Goal: Transaction & Acquisition: Book appointment/travel/reservation

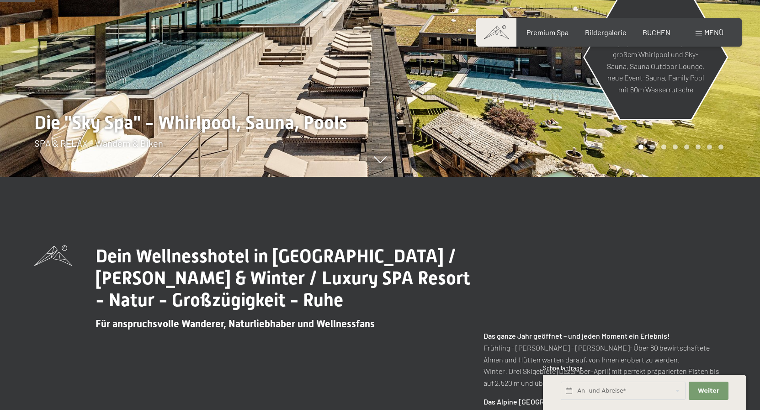
scroll to position [233, 0]
click at [655, 33] on span "BUCHEN" at bounding box center [657, 31] width 28 height 9
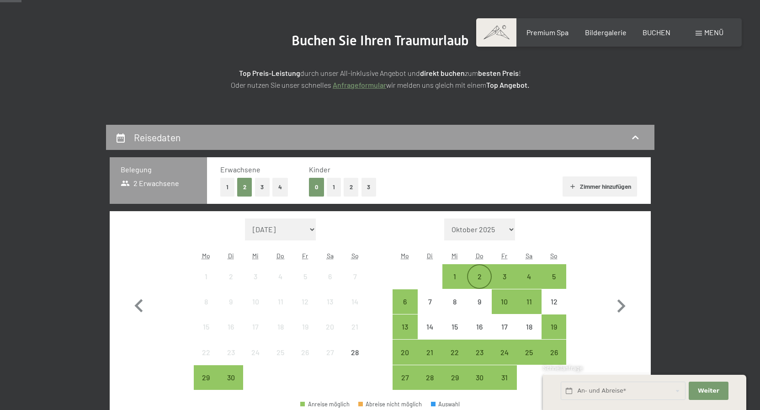
scroll to position [93, 0]
click at [349, 186] on button "2" at bounding box center [351, 187] width 15 height 19
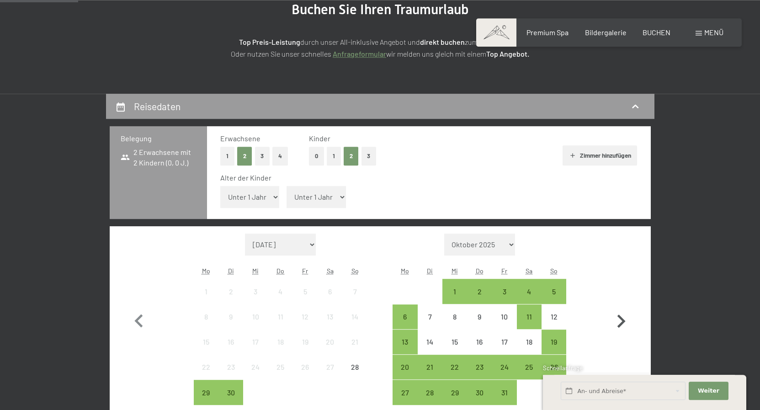
scroll to position [233, 0]
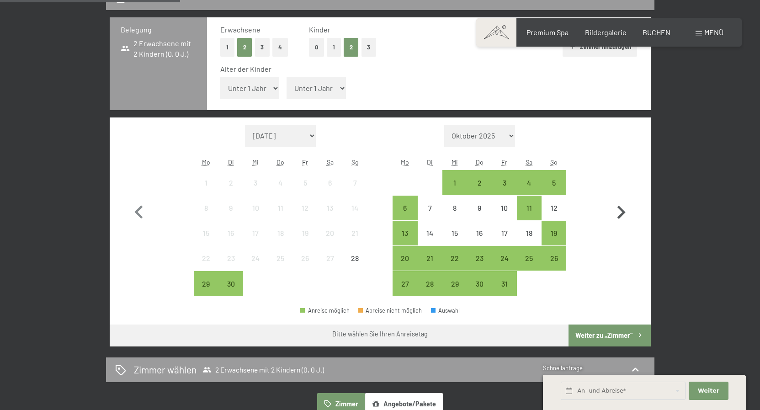
click at [620, 212] on icon "button" at bounding box center [621, 212] width 27 height 27
select select "2025-10-01"
select select "2025-11-01"
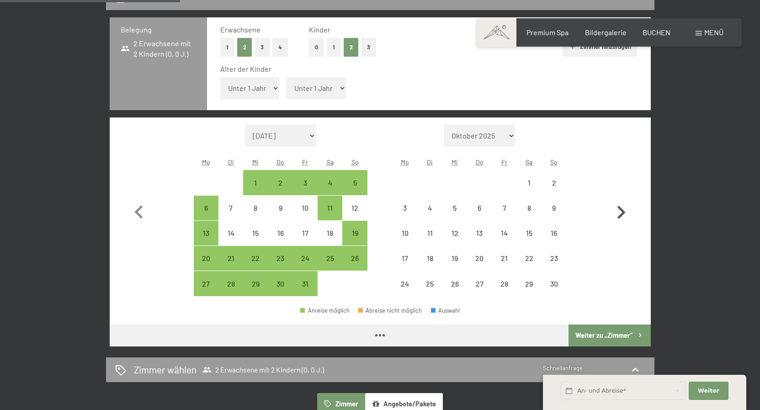
click at [620, 212] on icon "button" at bounding box center [621, 212] width 27 height 27
select select "2025-11-01"
select select "2025-12-01"
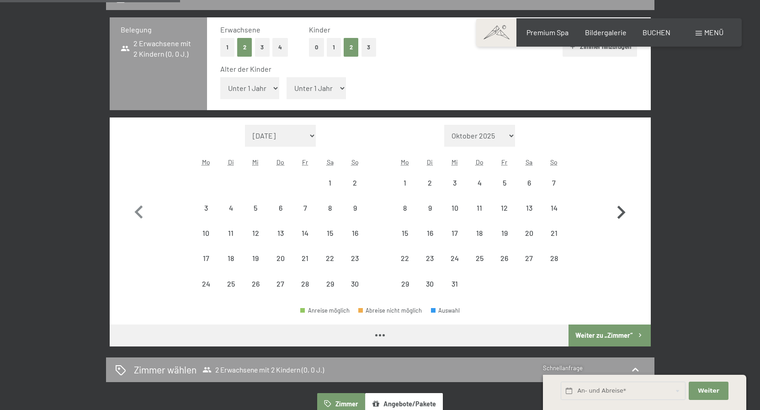
click at [620, 212] on icon "button" at bounding box center [621, 212] width 27 height 27
select select "2025-12-01"
select select "2026-01-01"
click at [620, 212] on icon "button" at bounding box center [621, 212] width 27 height 27
select select "2026-01-01"
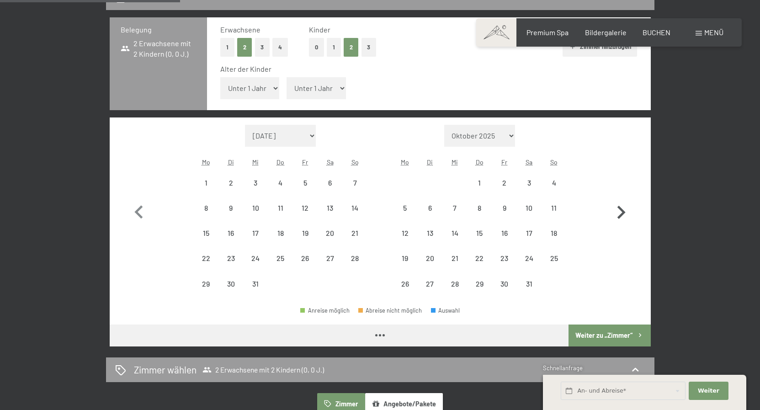
select select "2026-02-01"
click at [620, 212] on icon "button" at bounding box center [621, 212] width 27 height 27
select select "2026-02-01"
select select "2026-03-01"
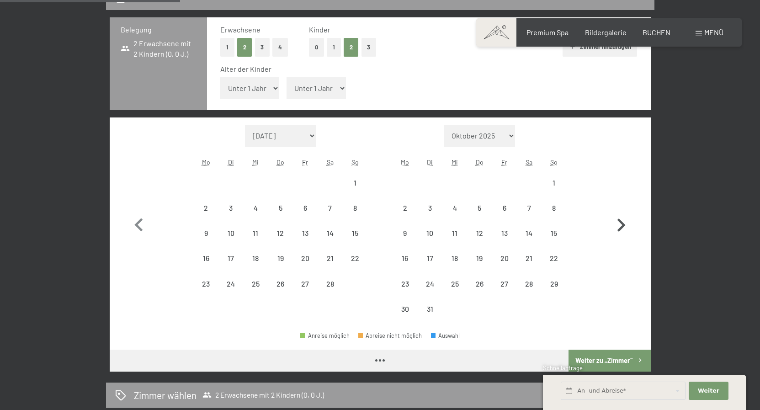
click at [620, 212] on icon "button" at bounding box center [621, 225] width 27 height 27
select select "2026-04-01"
select select "2026-05-01"
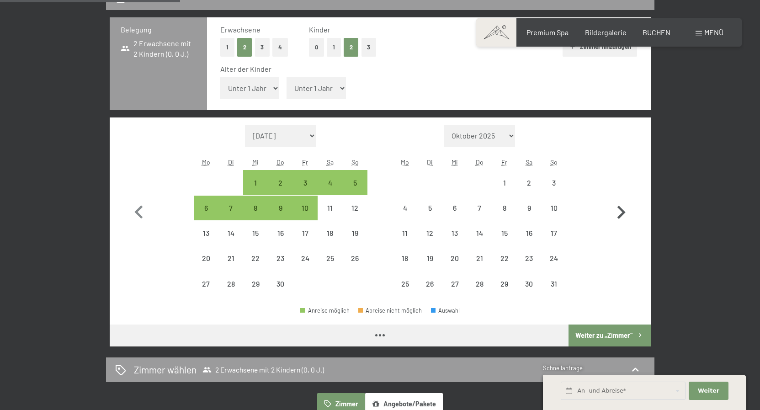
click at [620, 212] on icon "button" at bounding box center [621, 212] width 27 height 27
select select "[DATE]"
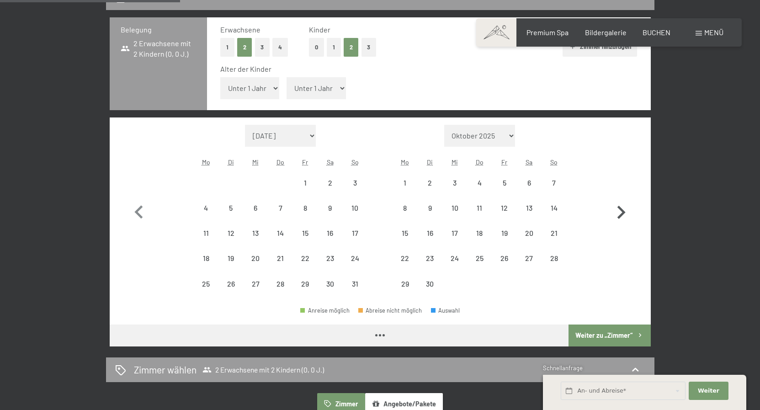
click at [620, 212] on icon "button" at bounding box center [621, 212] width 27 height 27
select select "2026-06-01"
select select "2026-07-01"
select select "2026-06-01"
select select "2026-07-01"
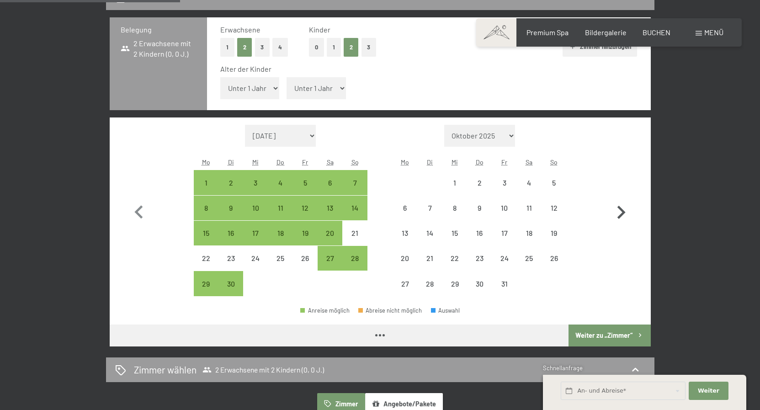
click at [620, 212] on icon "button" at bounding box center [621, 212] width 27 height 27
select select "2026-07-01"
select select "2026-08-01"
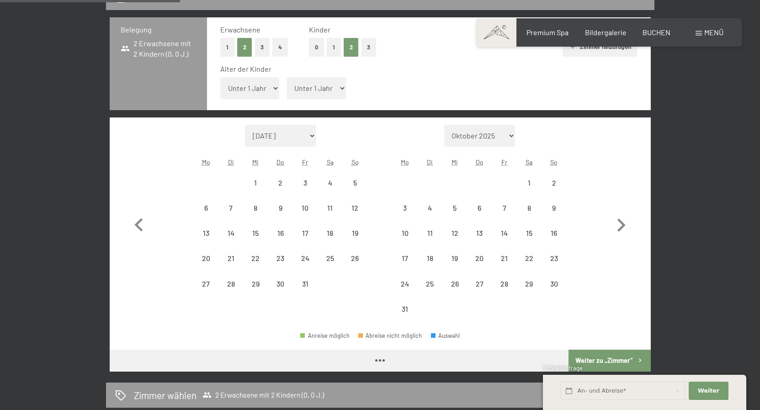
select select "2026-07-01"
select select "2026-08-01"
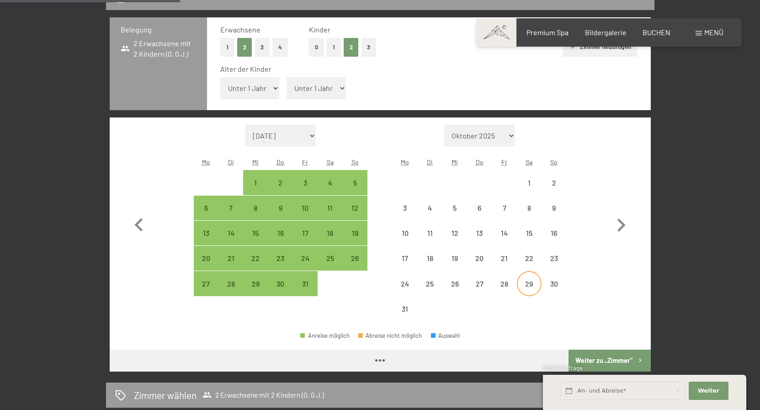
select select "2026-07-01"
select select "2026-08-01"
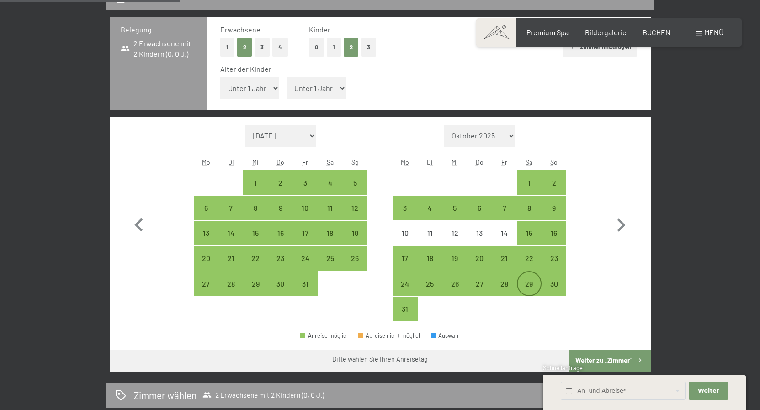
click at [525, 286] on div "29" at bounding box center [529, 291] width 23 height 23
select select "2026-07-01"
select select "2026-08-01"
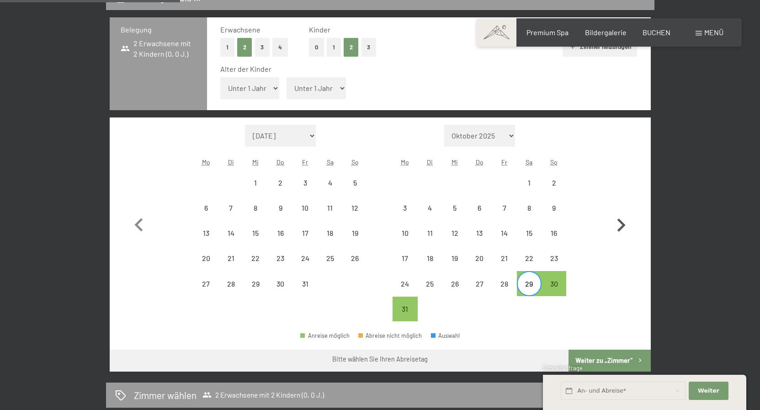
click at [620, 228] on icon "button" at bounding box center [622, 225] width 8 height 13
select select "2026-08-01"
select select "2026-09-01"
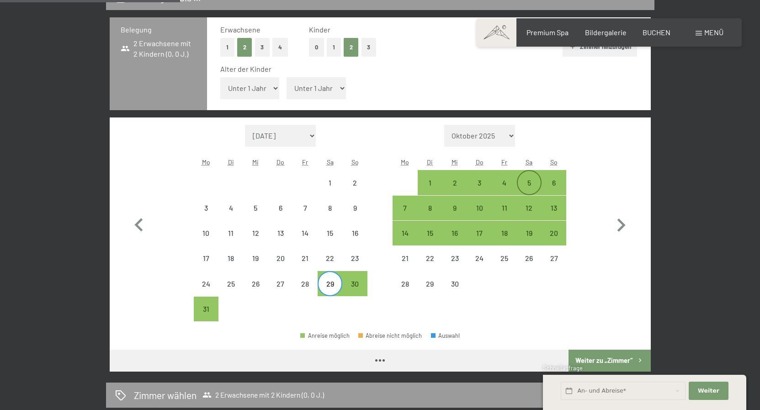
click at [531, 187] on div "5" at bounding box center [529, 190] width 23 height 23
select select "2026-08-01"
select select "2026-09-01"
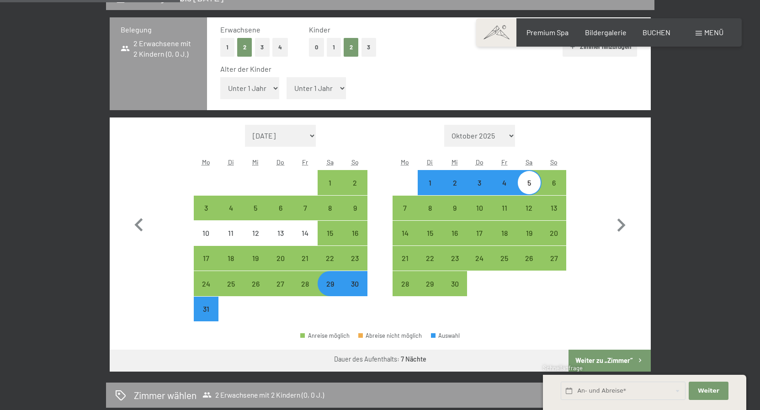
click at [625, 362] on button "Weiter zu „Zimmer“" at bounding box center [610, 361] width 82 height 22
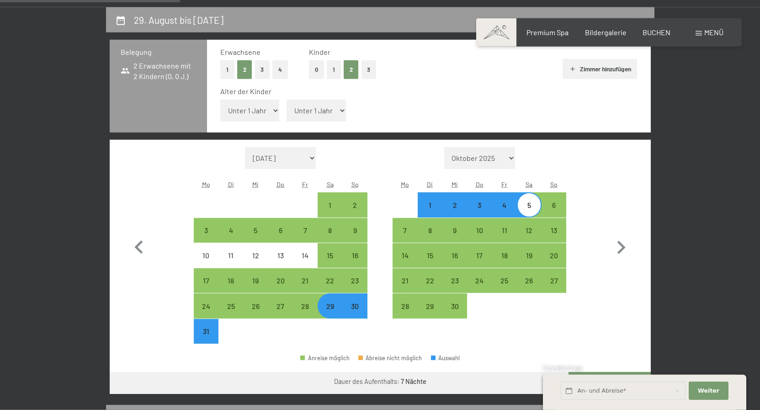
select select "2026-08-01"
select select "2026-09-01"
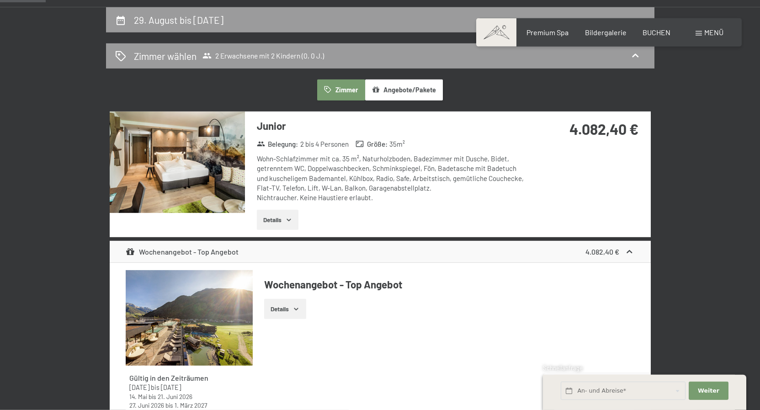
click at [273, 216] on button "Details" at bounding box center [278, 220] width 42 height 20
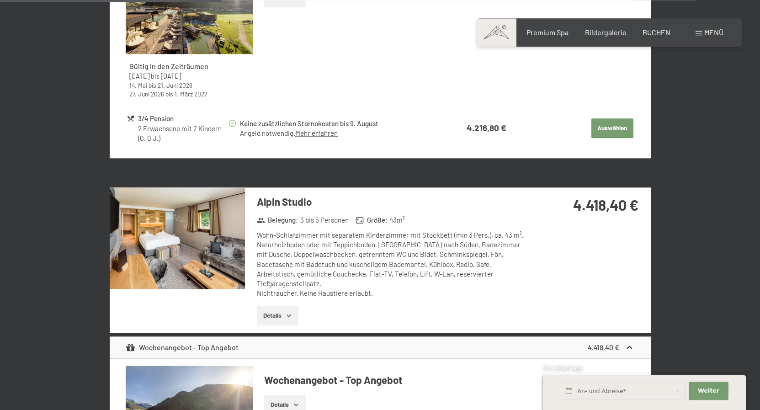
scroll to position [1050, 0]
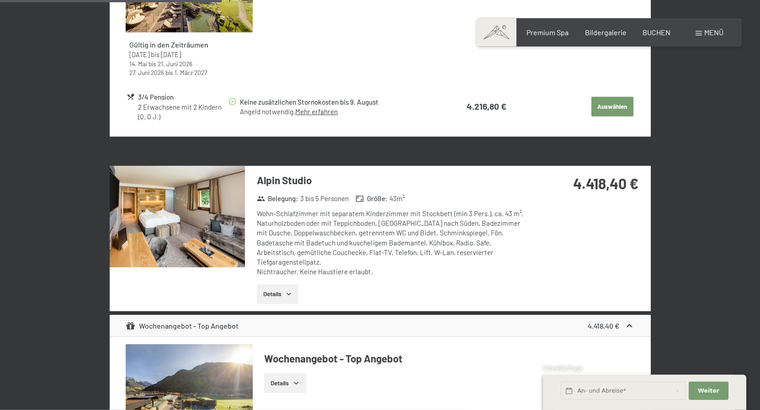
click at [183, 259] on img at bounding box center [177, 216] width 135 height 101
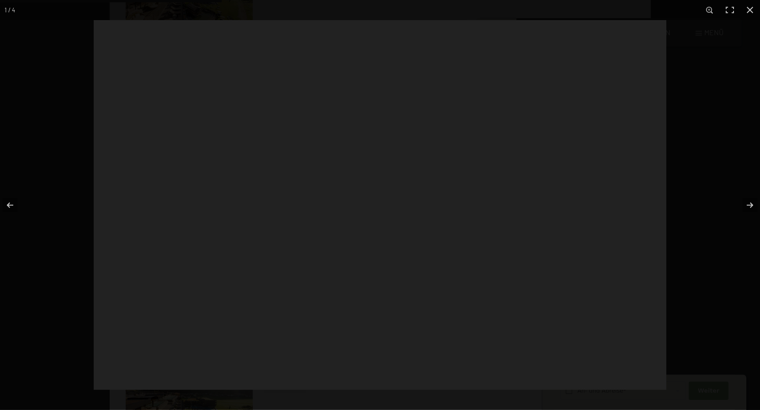
scroll to position [1050, 0]
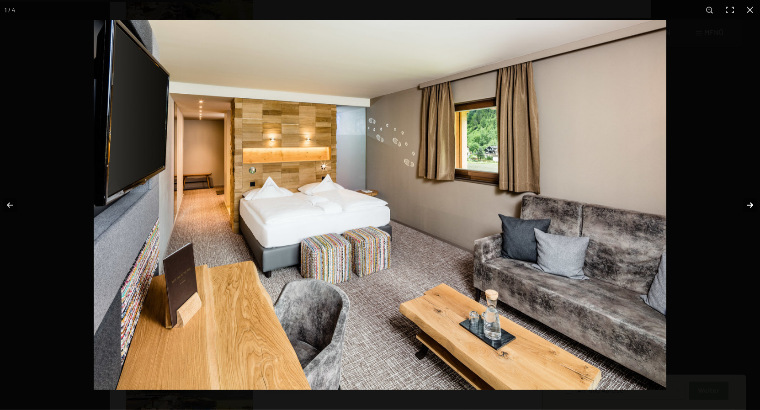
click at [745, 205] on button "button" at bounding box center [744, 205] width 32 height 46
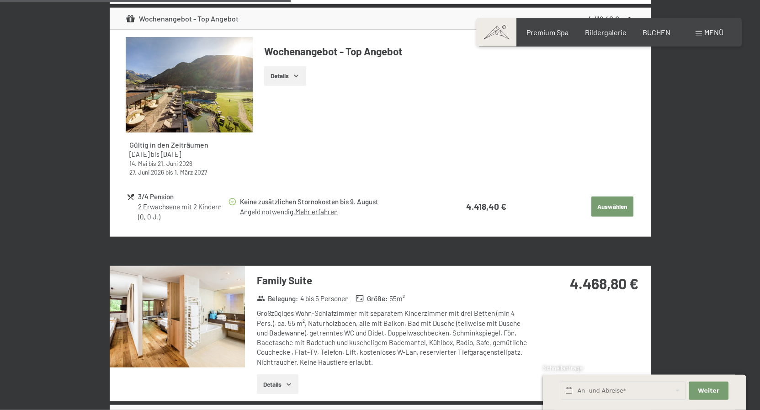
scroll to position [1376, 0]
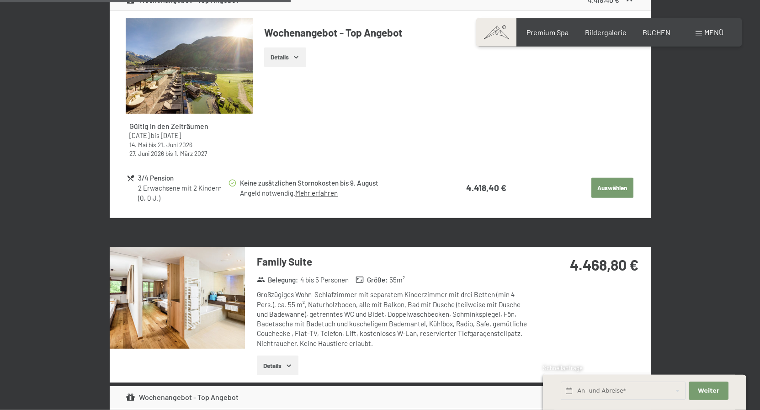
click at [283, 356] on button "Details" at bounding box center [278, 366] width 42 height 20
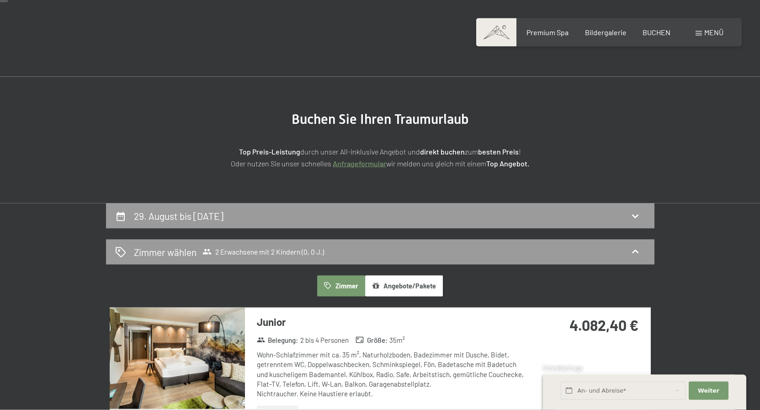
scroll to position [0, 0]
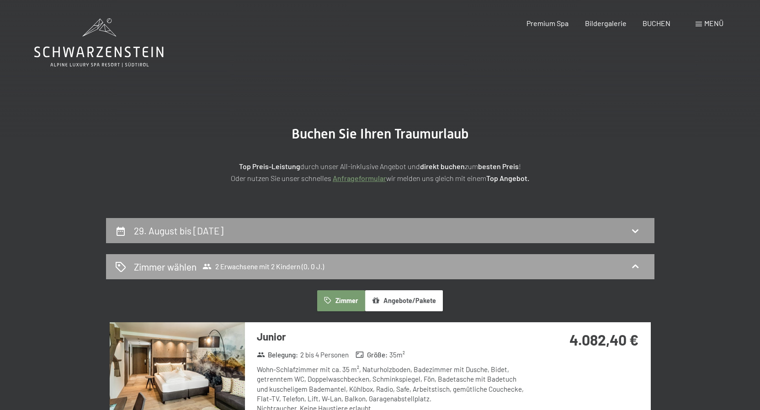
click at [229, 267] on span "2 Erwachsene mit 2 Kindern (0, 0 J.)" at bounding box center [264, 266] width 122 height 9
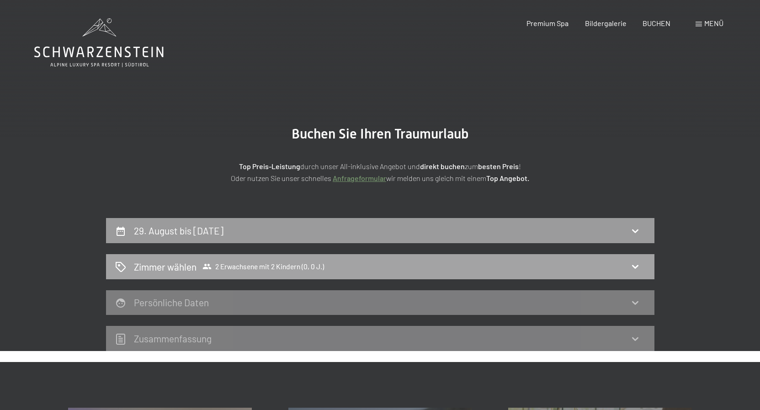
click at [637, 265] on icon at bounding box center [635, 266] width 11 height 11
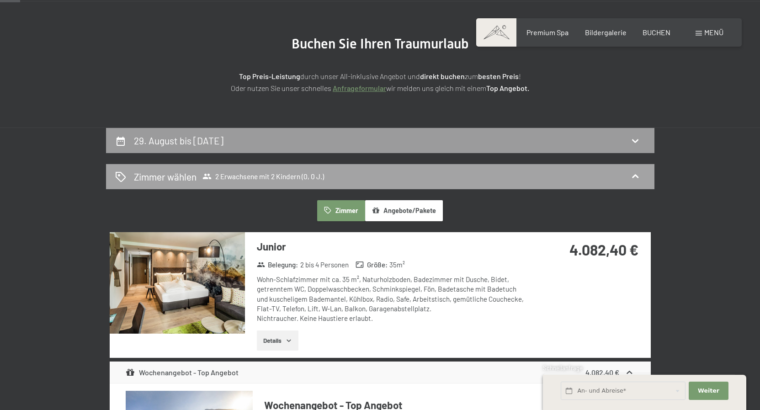
scroll to position [93, 0]
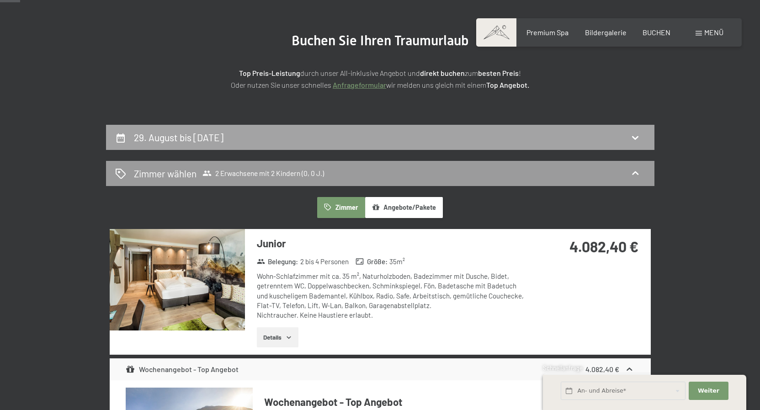
click at [631, 136] on icon at bounding box center [635, 137] width 11 height 11
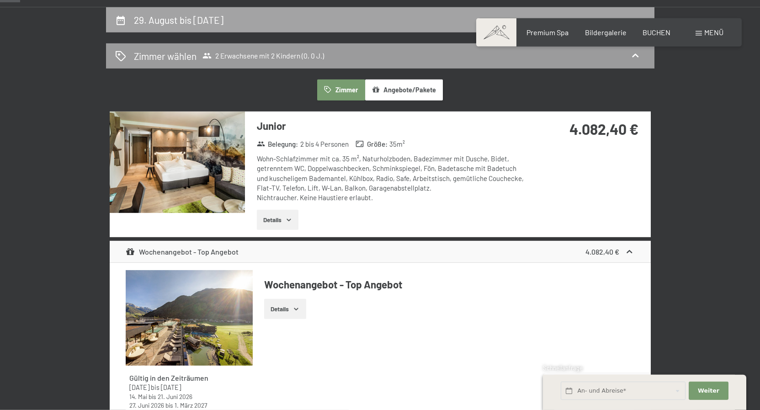
select select "2026-08-01"
select select "2026-09-01"
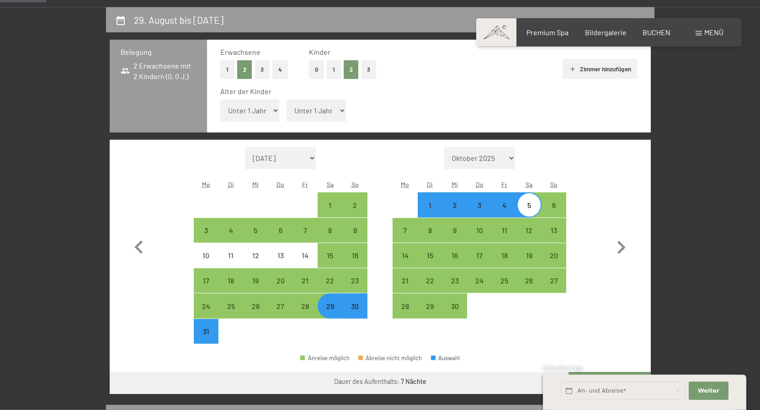
click at [220, 100] on select "Unter 1 Jahr 1 Jahr 2 Jahre 3 Jahre 4 Jahre 5 Jahre 6 Jahre 7 Jahre 8 Jahre 9 J…" at bounding box center [249, 111] width 59 height 22
select select "7"
click option "7 Jahre" at bounding box center [0, 0] width 0 height 0
select select "2026-08-01"
select select "2026-09-01"
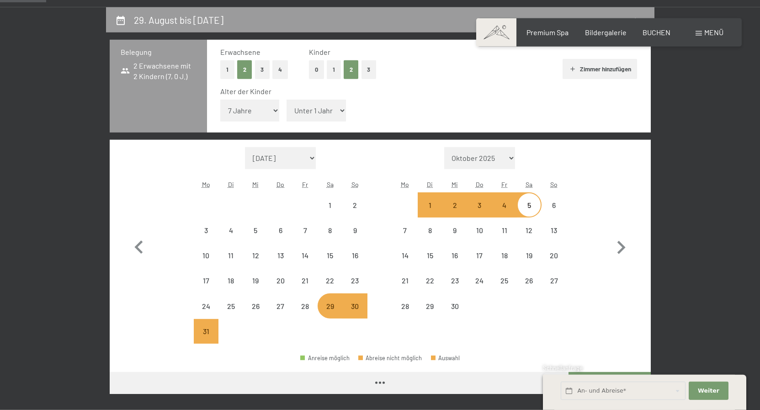
click at [287, 100] on select "Unter 1 Jahr 1 Jahr 2 Jahre 3 Jahre 4 Jahre 5 Jahre 6 Jahre 7 Jahre 8 Jahre 9 J…" at bounding box center [316, 111] width 59 height 22
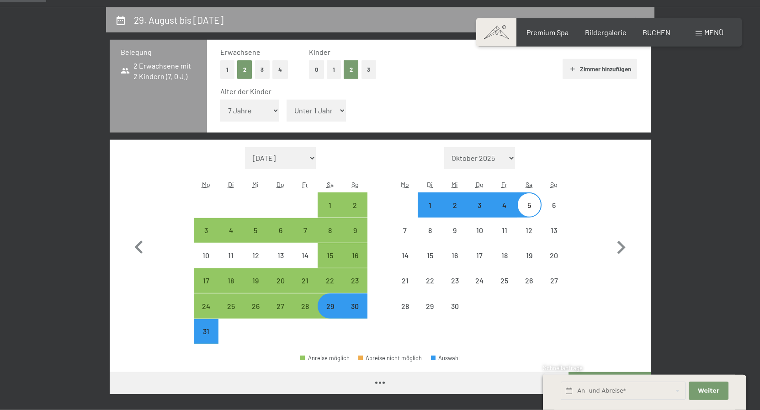
select select "2026-08-01"
select select "2026-09-01"
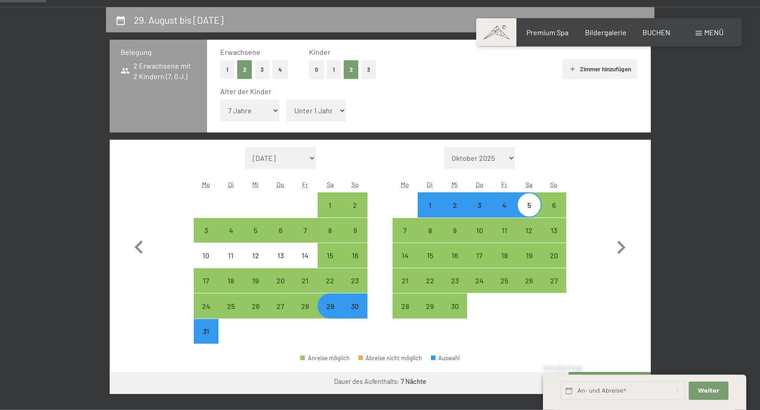
select select "7"
click option "7 Jahre" at bounding box center [0, 0] width 0 height 0
select select "2026-08-01"
select select "2026-09-01"
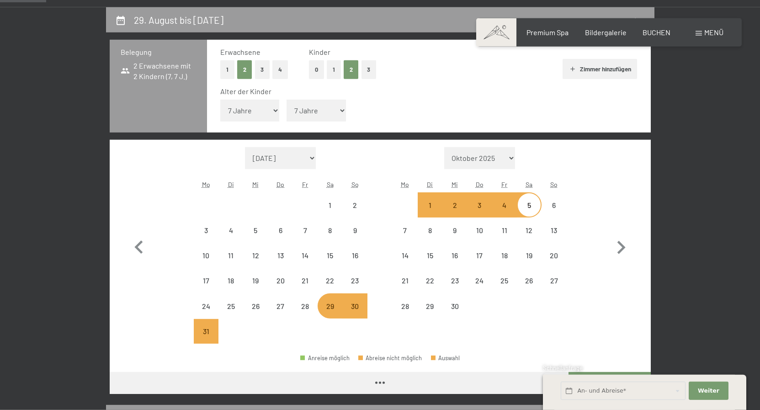
select select "2026-08-01"
select select "2026-09-01"
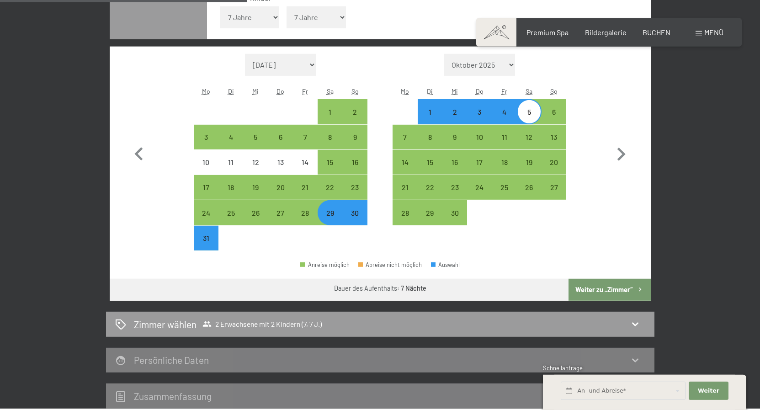
click at [604, 290] on button "Weiter zu „Zimmer“" at bounding box center [610, 290] width 82 height 22
select select "2026-08-01"
select select "2026-09-01"
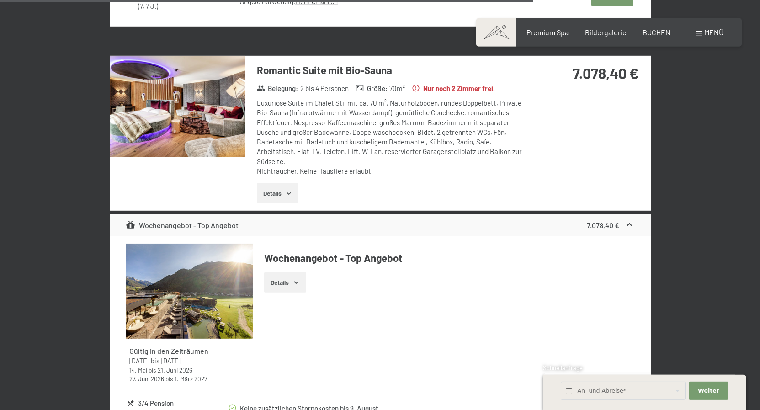
scroll to position [2076, 0]
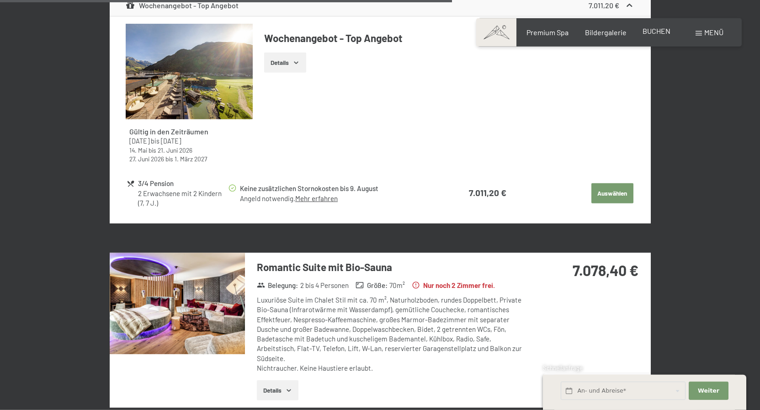
click at [653, 34] on span "BUCHEN" at bounding box center [657, 31] width 28 height 9
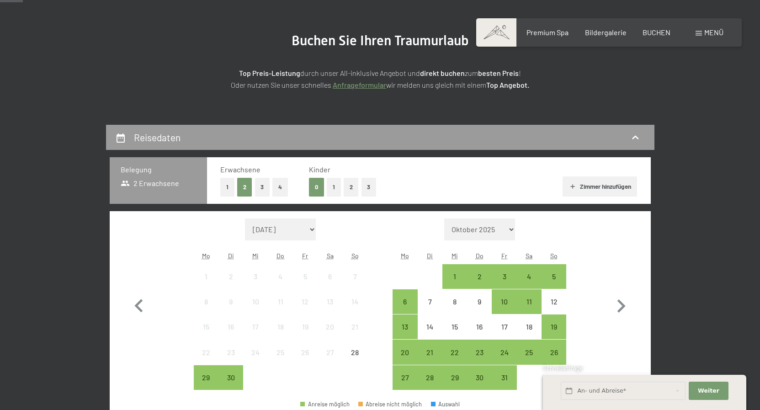
scroll to position [93, 0]
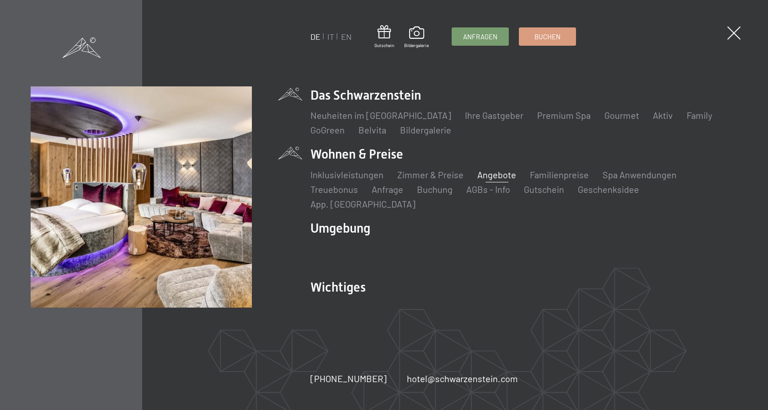
click at [499, 180] on link "Angebote" at bounding box center [496, 174] width 39 height 11
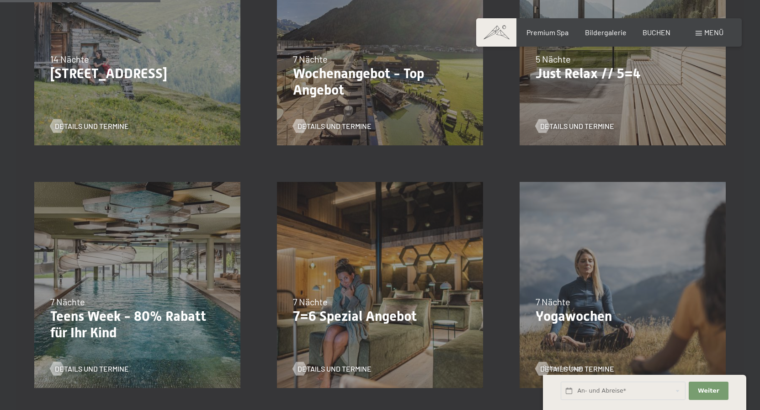
scroll to position [420, 0]
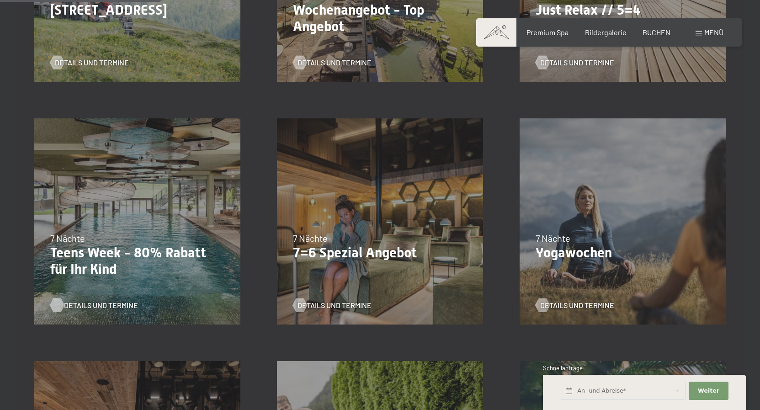
click at [99, 304] on span "Details und Termine" at bounding box center [101, 305] width 74 height 10
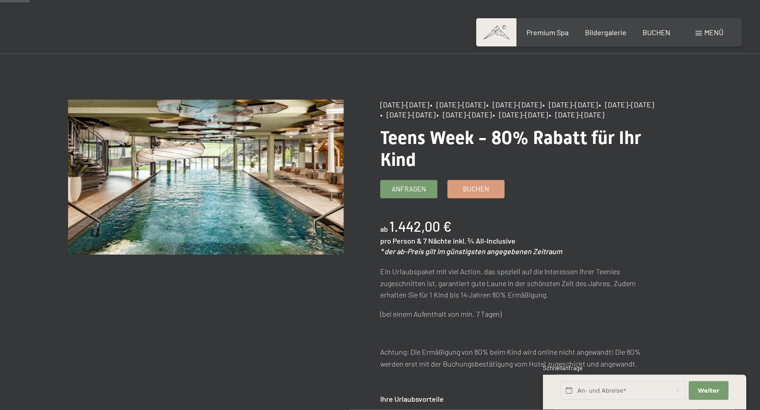
scroll to position [47, 0]
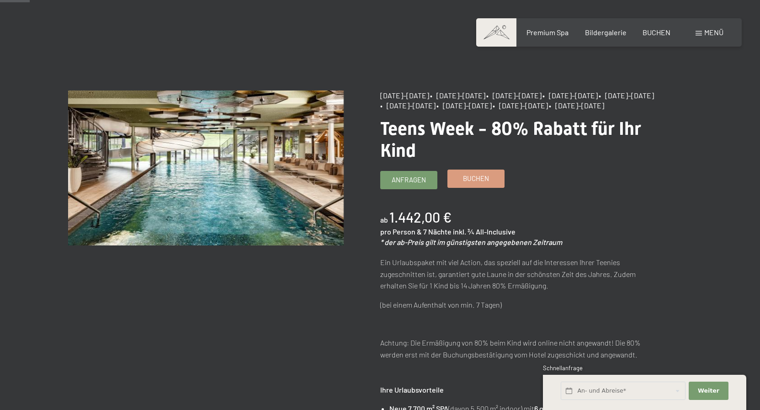
click at [469, 183] on span "Buchen" at bounding box center [476, 179] width 26 height 10
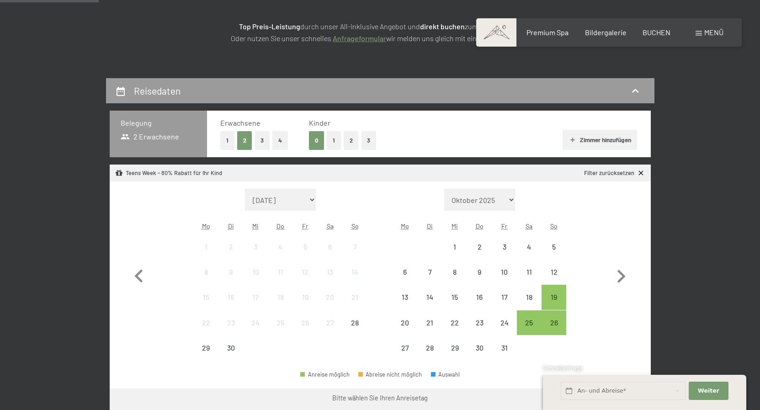
scroll to position [140, 0]
click at [348, 138] on button "2" at bounding box center [351, 140] width 15 height 19
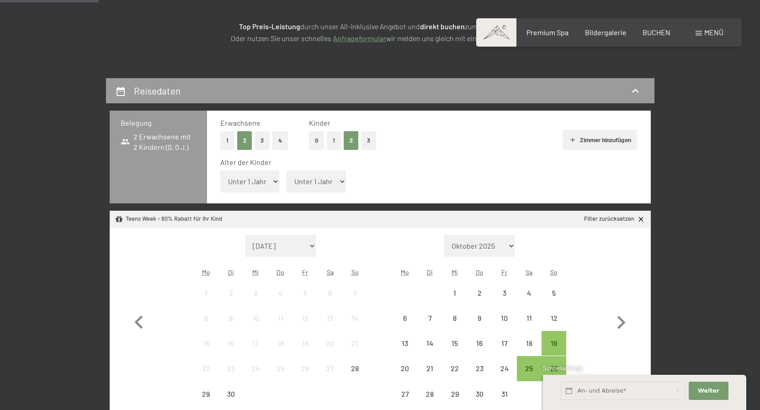
click at [220, 171] on select "Unter 1 Jahr 1 Jahr 2 Jahre 3 Jahre 4 Jahre 5 Jahre 6 Jahre 7 Jahre 8 Jahre 9 J…" at bounding box center [249, 182] width 59 height 22
select select "7"
click option "7 Jahre" at bounding box center [0, 0] width 0 height 0
click at [287, 171] on select "Unter 1 Jahr 1 Jahr 2 Jahre 3 Jahre 4 Jahre 5 Jahre 6 Jahre 7 Jahre 8 Jahre 9 J…" at bounding box center [316, 182] width 59 height 22
select select "7"
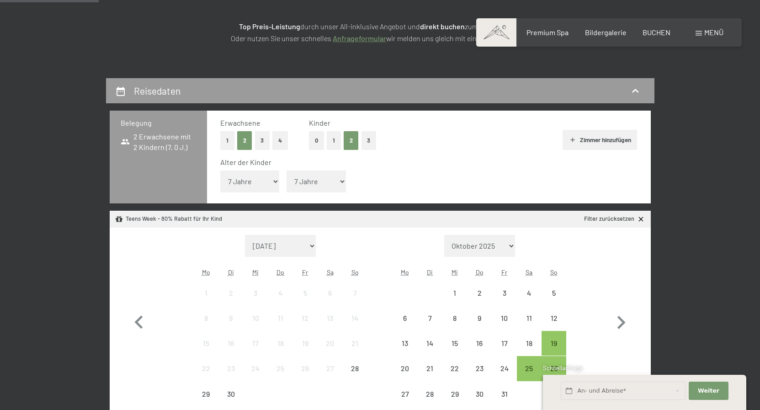
click option "7 Jahre" at bounding box center [0, 0] width 0 height 0
click at [618, 324] on icon "button" at bounding box center [621, 322] width 27 height 27
select select "2025-10-01"
select select "2025-11-01"
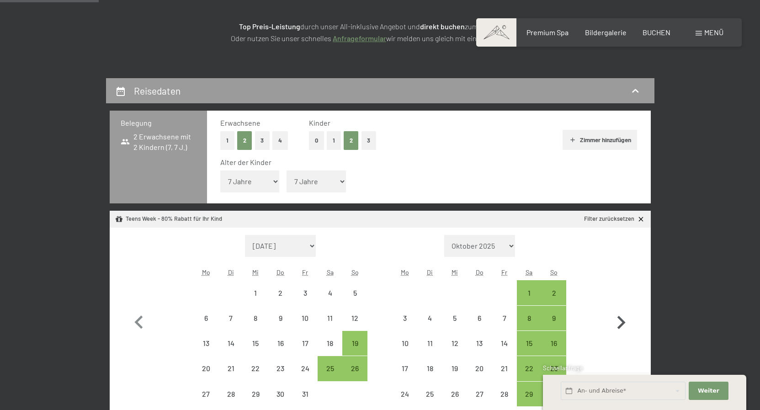
click at [618, 324] on icon "button" at bounding box center [621, 322] width 27 height 27
select select "2025-11-01"
select select "2025-12-01"
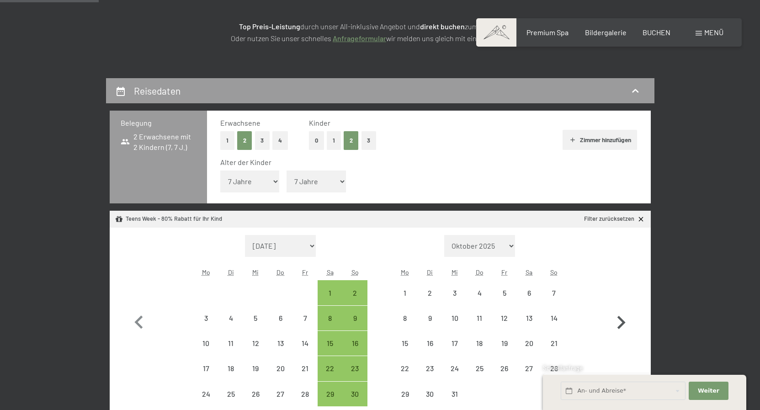
click at [618, 324] on icon "button" at bounding box center [621, 322] width 27 height 27
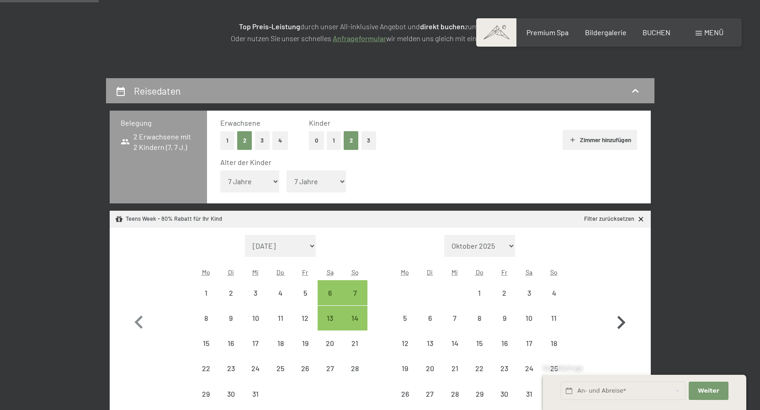
click at [618, 324] on icon "button" at bounding box center [621, 322] width 27 height 27
select select "2026-01-01"
select select "2026-02-01"
click at [618, 324] on icon "button" at bounding box center [621, 322] width 27 height 27
click at [618, 324] on icon "button" at bounding box center [621, 335] width 27 height 27
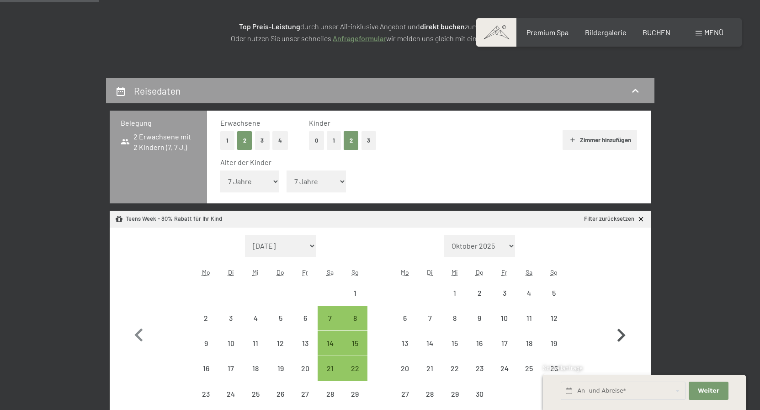
click at [618, 324] on icon "button" at bounding box center [621, 335] width 27 height 27
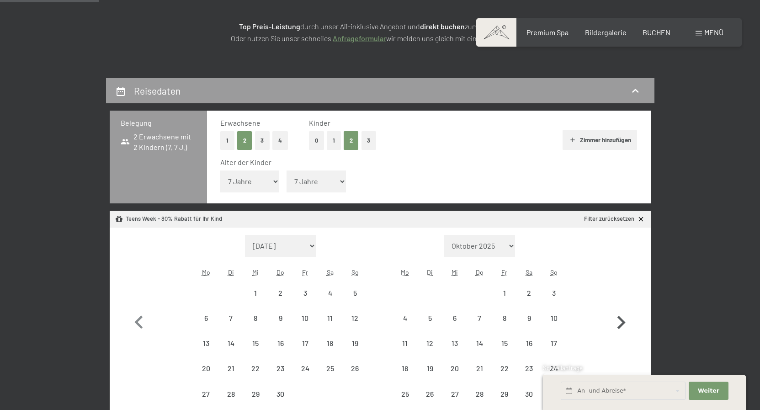
click at [618, 324] on icon "button" at bounding box center [621, 322] width 27 height 27
select select "2026-06-01"
select select "2026-07-01"
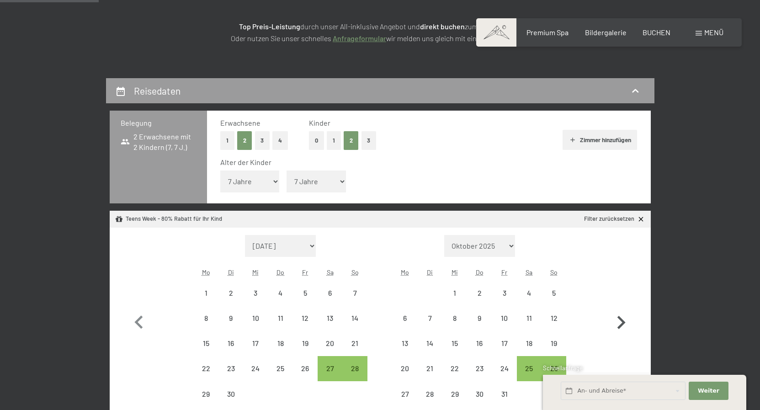
click at [618, 324] on icon "button" at bounding box center [621, 322] width 27 height 27
select select "2026-07-01"
select select "2026-08-01"
select select "2026-07-01"
select select "2026-08-01"
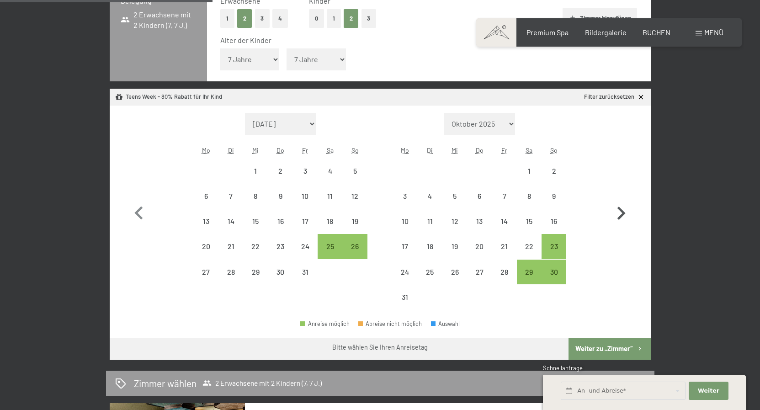
scroll to position [280, 0]
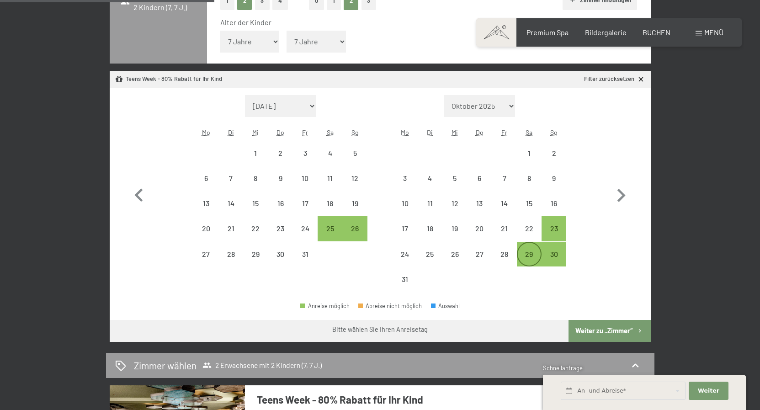
click at [526, 258] on div "29" at bounding box center [529, 262] width 23 height 23
select select "2026-07-01"
select select "2026-08-01"
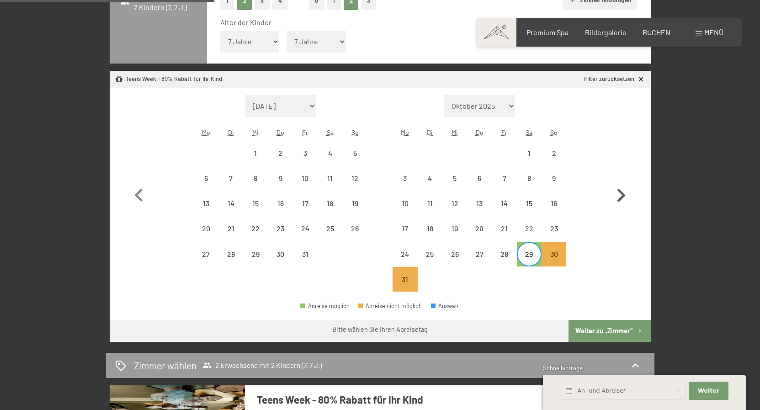
click at [624, 194] on icon "button" at bounding box center [622, 195] width 8 height 13
select select "2026-08-01"
select select "2026-09-01"
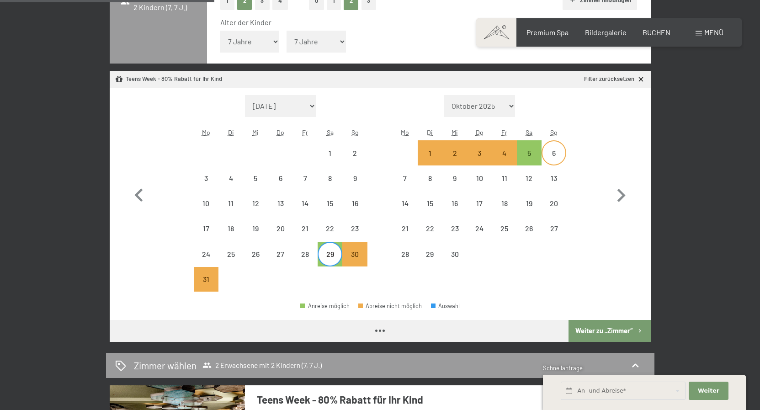
select select "2026-08-01"
select select "2026-09-01"
click at [531, 158] on div "5" at bounding box center [529, 160] width 23 height 23
select select "2026-08-01"
select select "2026-09-01"
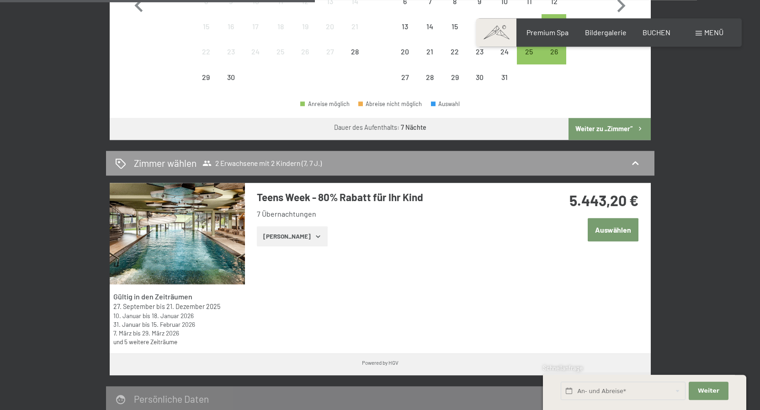
scroll to position [466, 0]
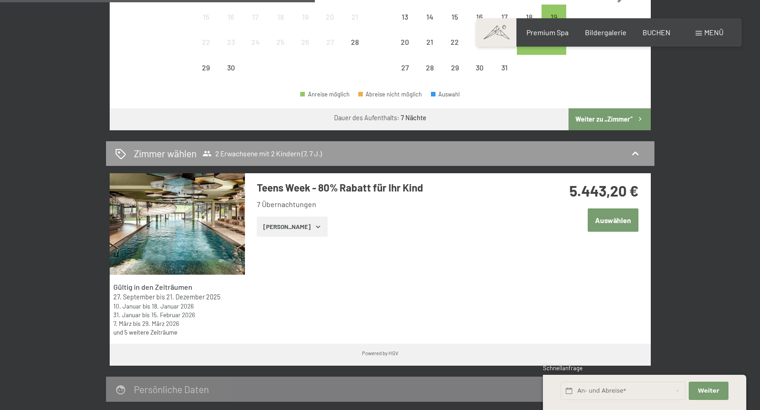
click at [600, 116] on button "Weiter zu „Zimmer“" at bounding box center [610, 119] width 82 height 22
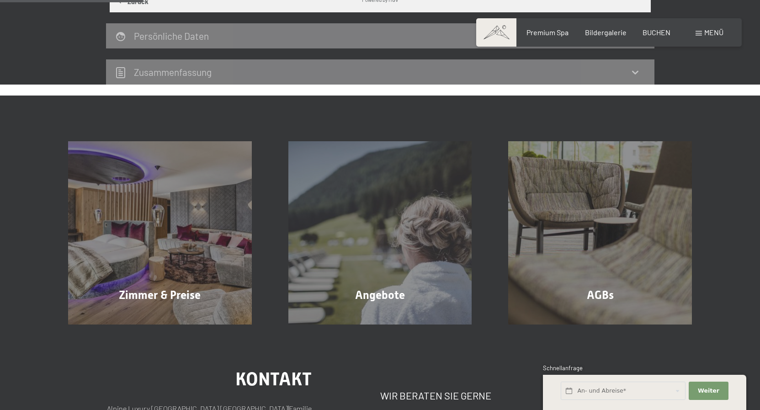
scroll to position [211, 0]
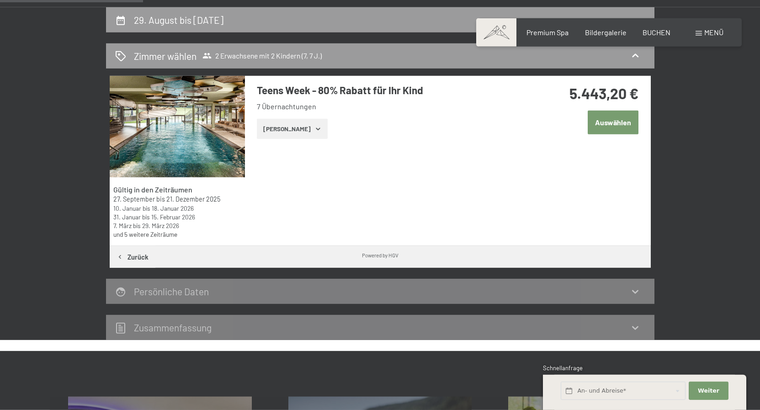
click at [309, 133] on button "Zeige Zimmer" at bounding box center [292, 129] width 71 height 20
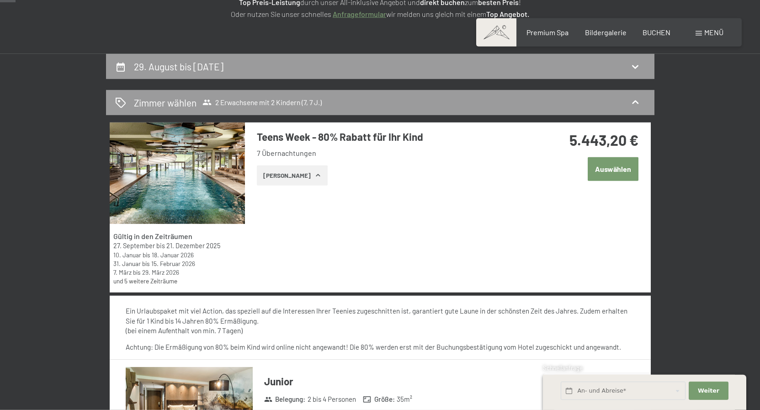
scroll to position [0, 0]
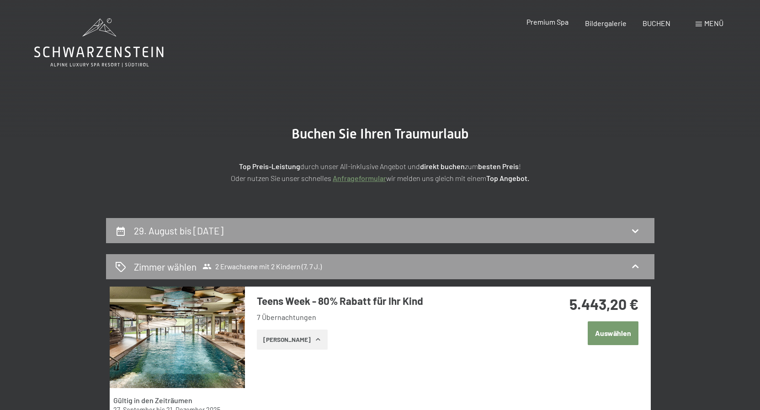
click at [547, 26] on span "Premium Spa" at bounding box center [548, 21] width 42 height 9
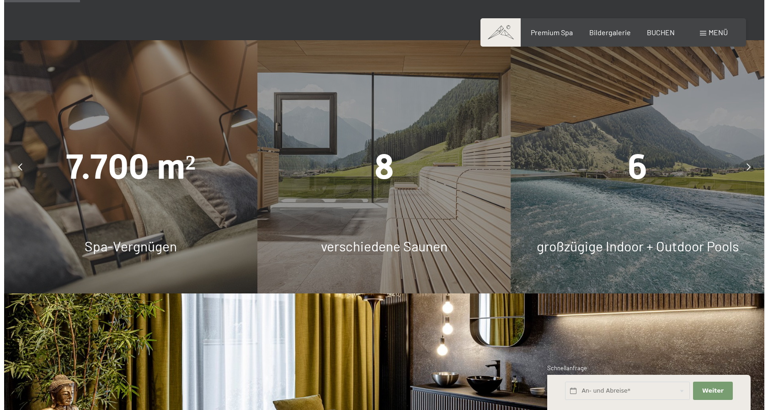
scroll to position [653, 0]
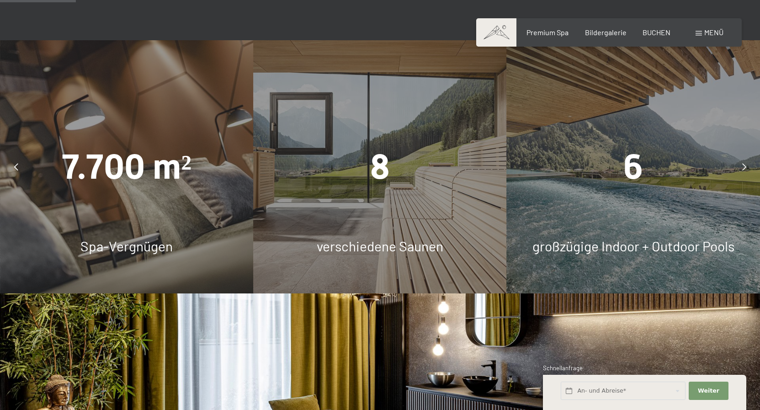
click at [742, 165] on icon at bounding box center [744, 166] width 4 height 7
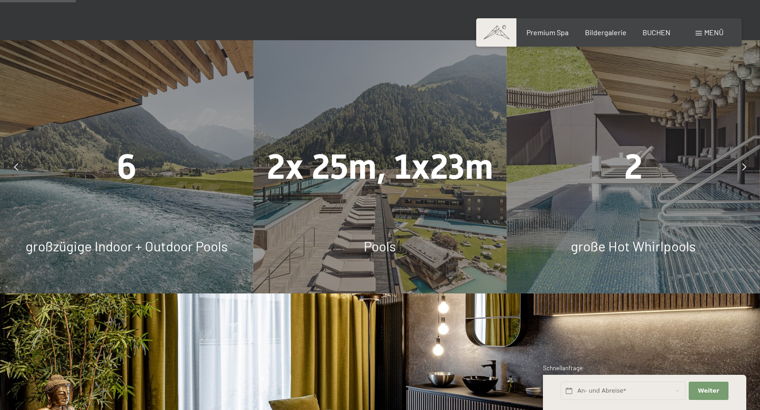
click at [742, 165] on icon at bounding box center [744, 166] width 4 height 7
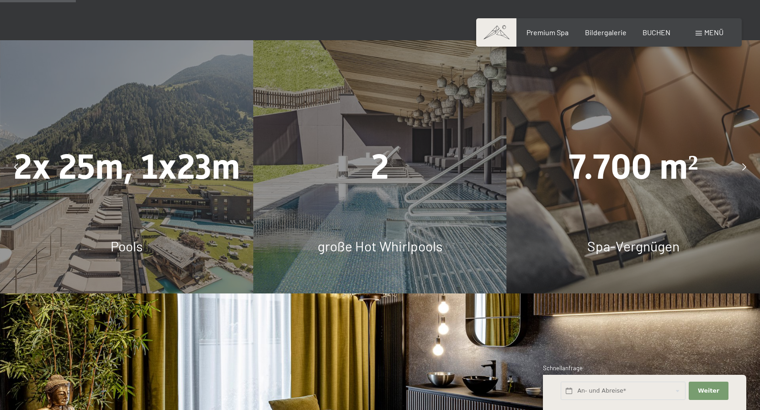
click at [742, 165] on icon at bounding box center [744, 166] width 4 height 7
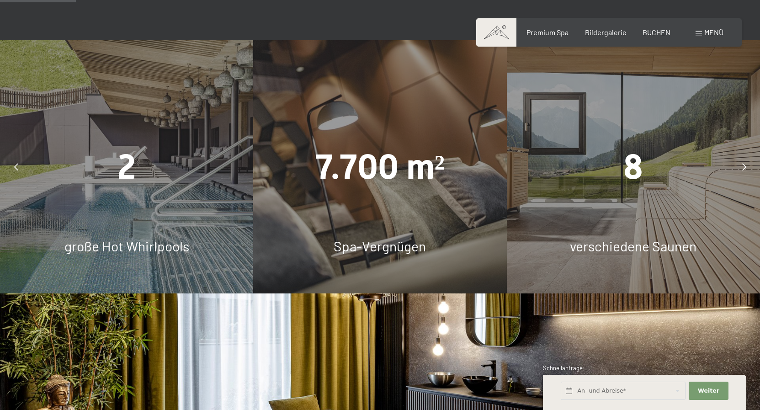
click at [742, 165] on icon at bounding box center [744, 166] width 4 height 7
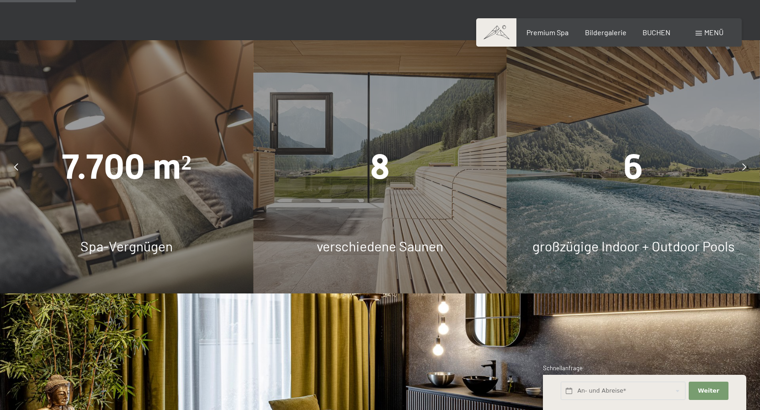
click at [742, 165] on icon at bounding box center [744, 166] width 4 height 7
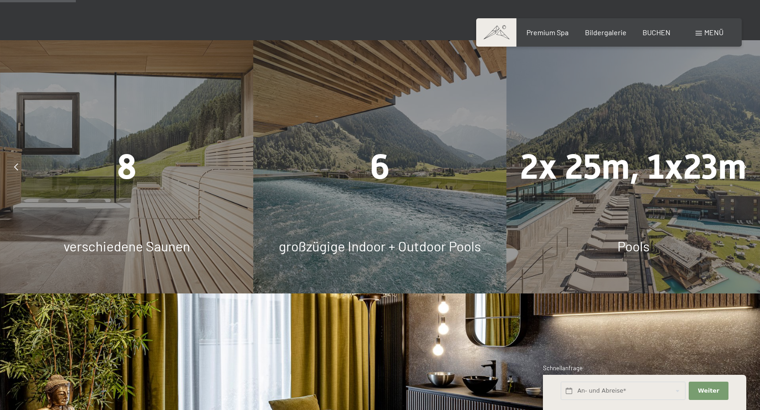
click at [694, 33] on div "Buchen Anfragen Premium Spa Bildergalerie BUCHEN Menü DE IT EN Gutschein Bilder…" at bounding box center [609, 32] width 229 height 10
click at [696, 33] on span at bounding box center [699, 33] width 6 height 5
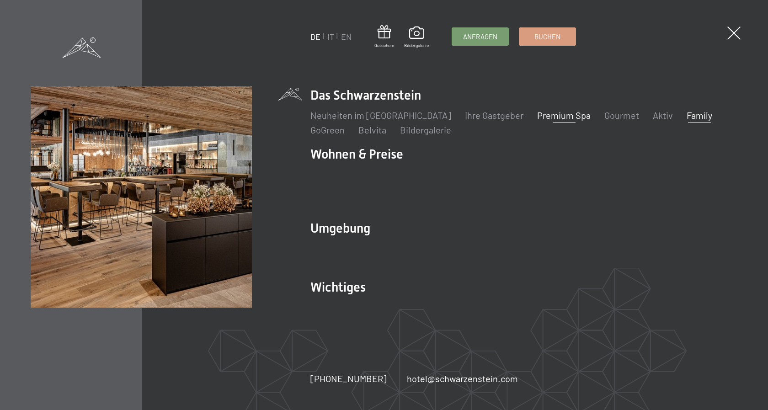
click at [687, 121] on link "Family" at bounding box center [700, 115] width 26 height 11
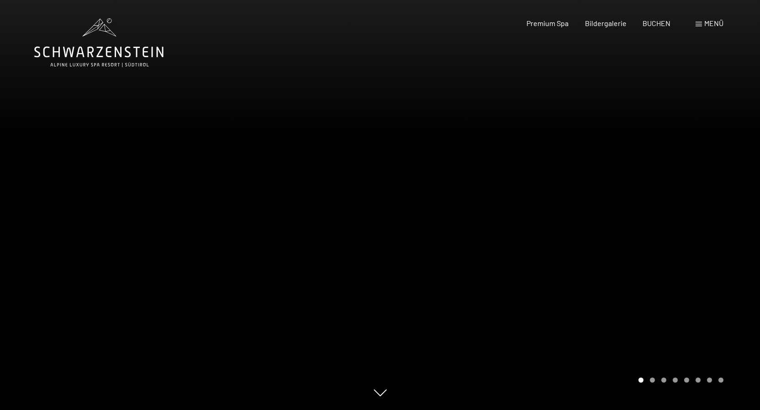
click at [703, 25] on div "Menü" at bounding box center [710, 23] width 28 height 10
